Goal: Information Seeking & Learning: Learn about a topic

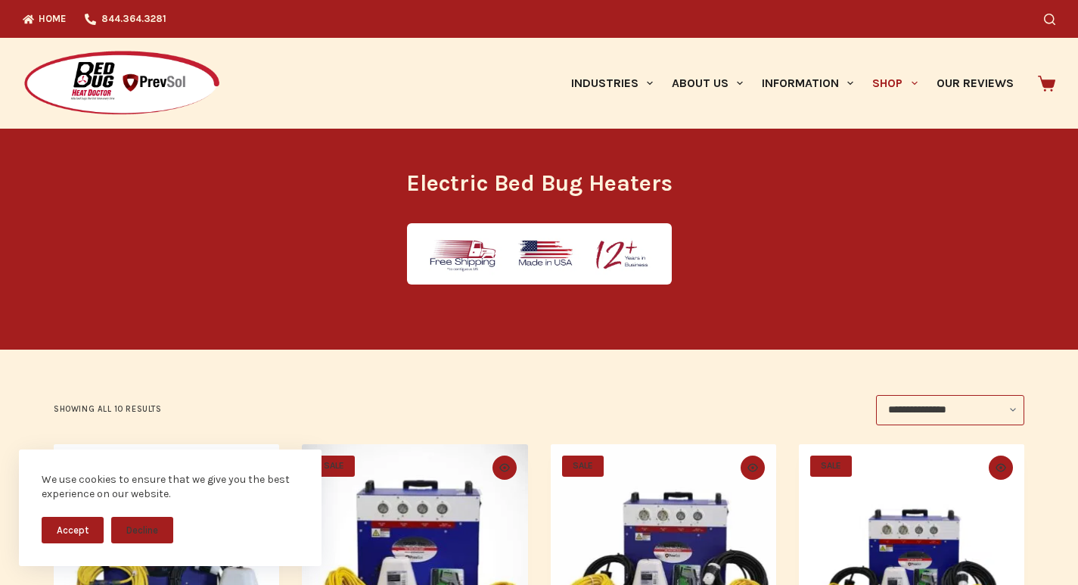
click at [432, 284] on img at bounding box center [539, 253] width 265 height 61
click at [28, 9] on link "Home" at bounding box center [49, 19] width 53 height 38
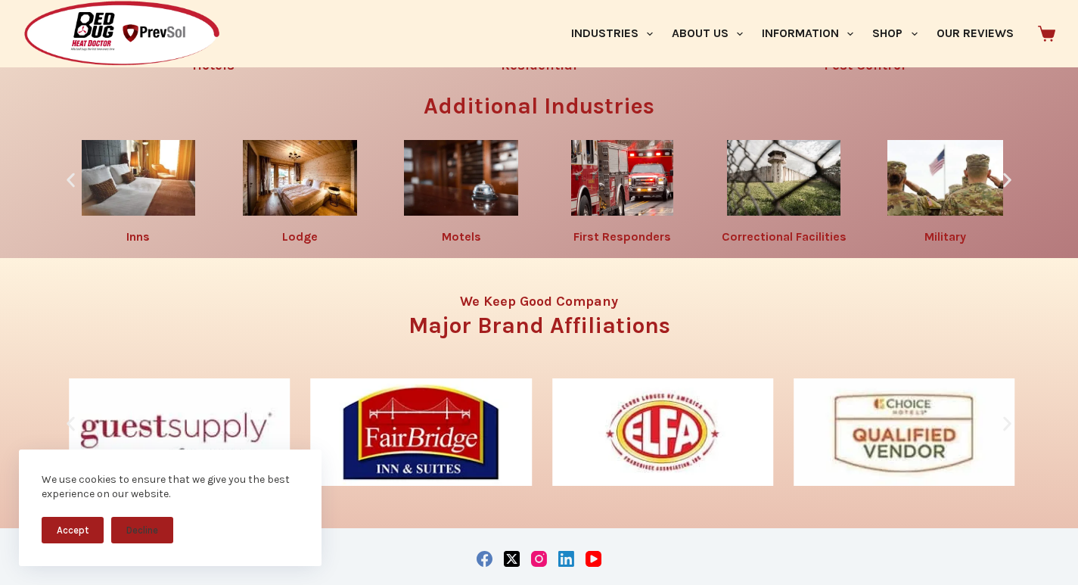
scroll to position [2302, 0]
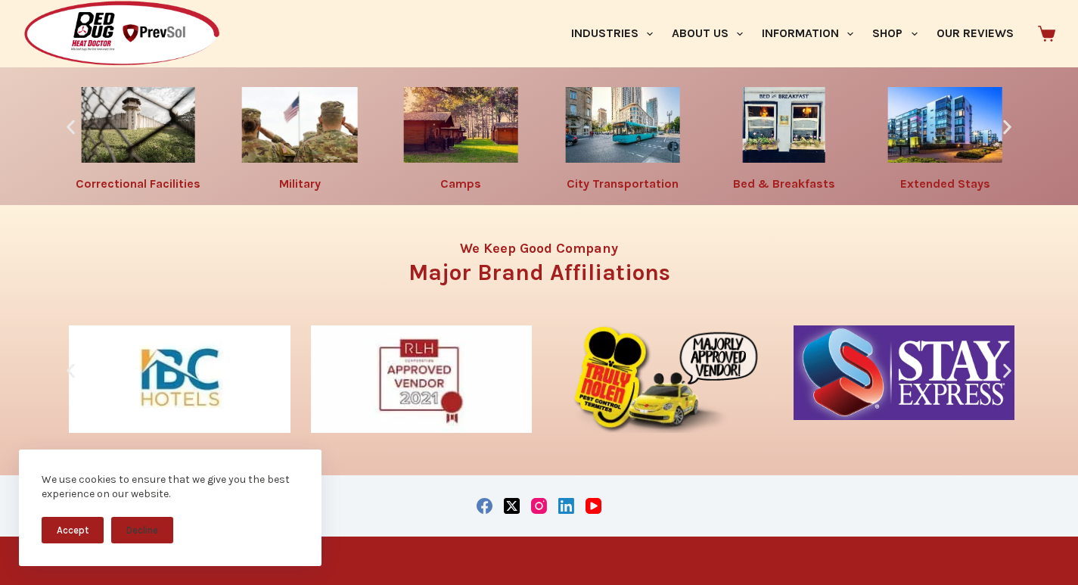
click at [517, 20] on link "Residential" at bounding box center [539, 12] width 76 height 17
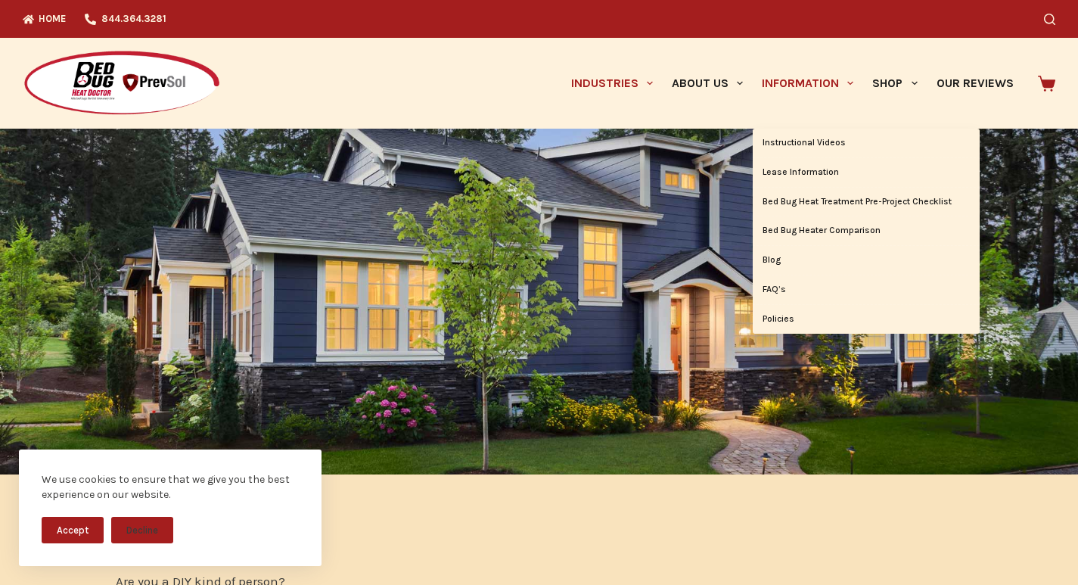
click at [760, 61] on link "Information" at bounding box center [808, 83] width 110 height 91
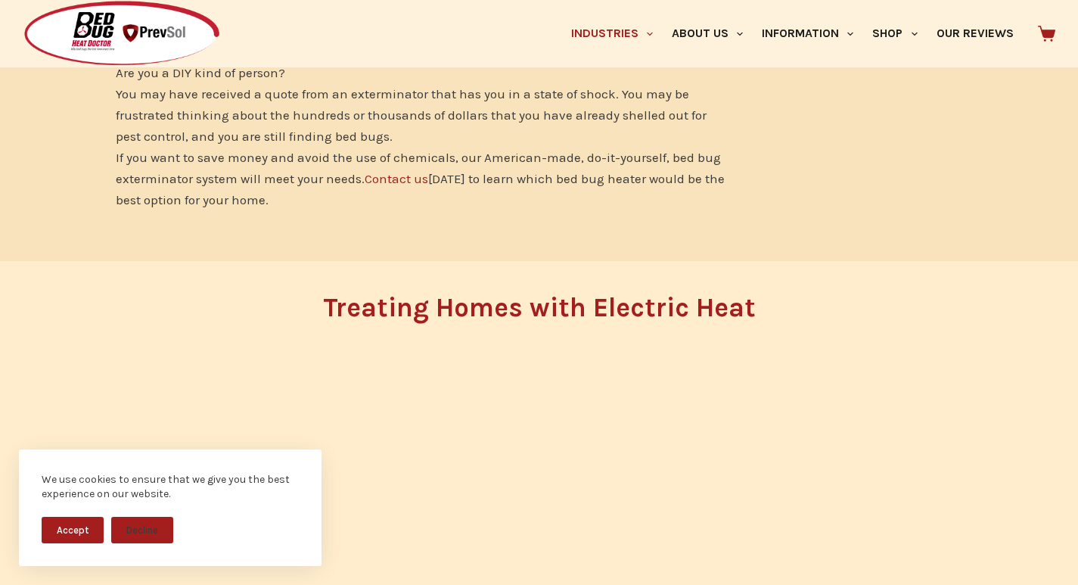
scroll to position [536, 0]
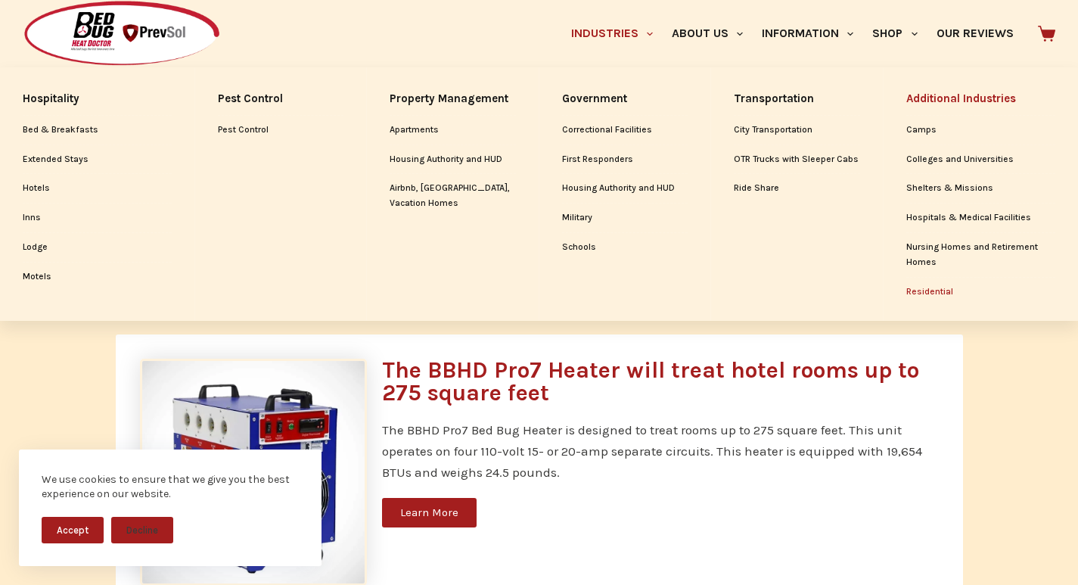
click at [561, 14] on link "Industries" at bounding box center [611, 33] width 101 height 67
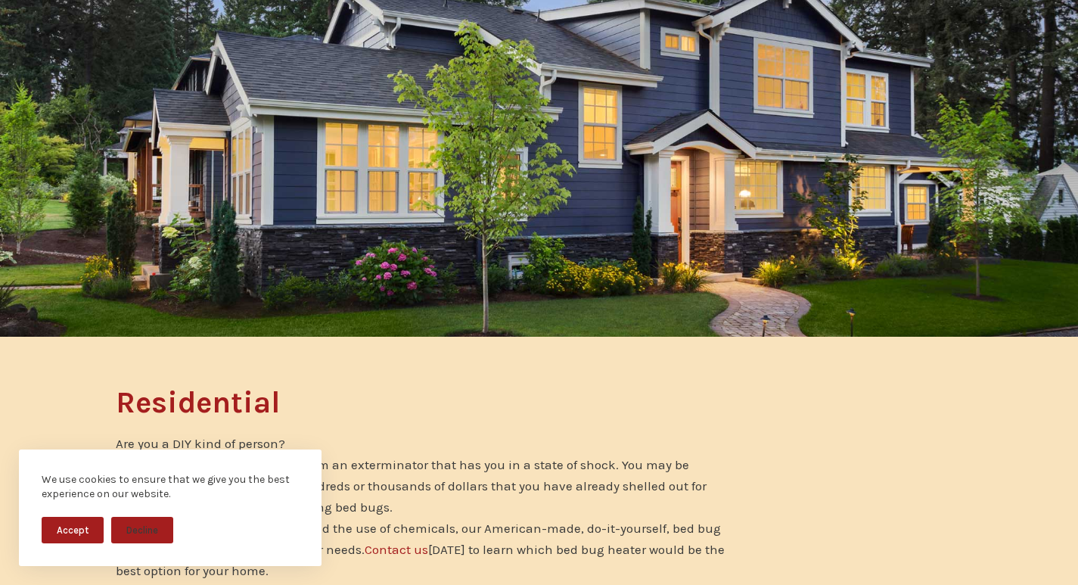
scroll to position [157, 0]
